Goal: Find specific page/section: Find specific page/section

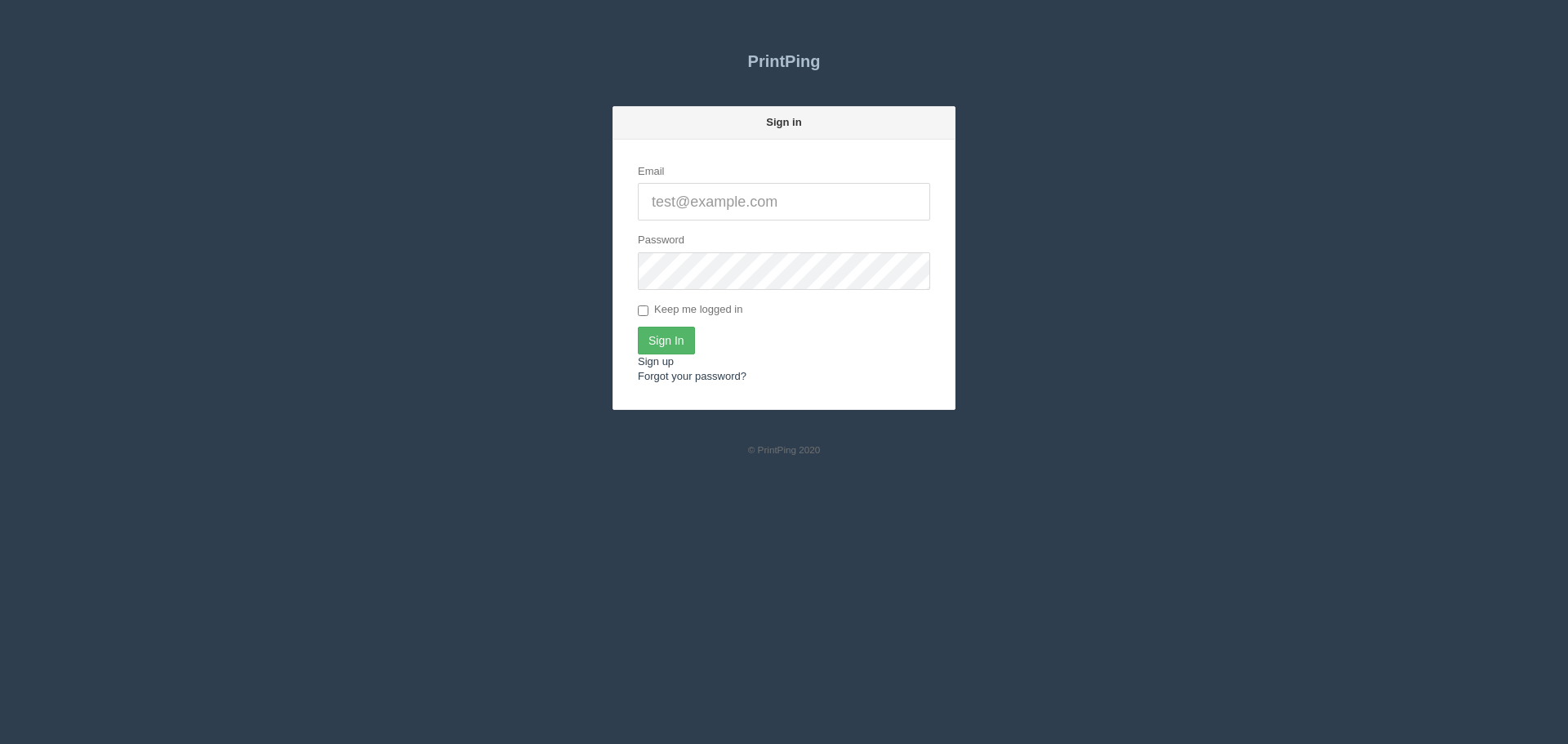
type input "[PERSON_NAME][EMAIL_ADDRESS][DOMAIN_NAME]"
click at [665, 332] on input "Sign In" at bounding box center [666, 340] width 57 height 28
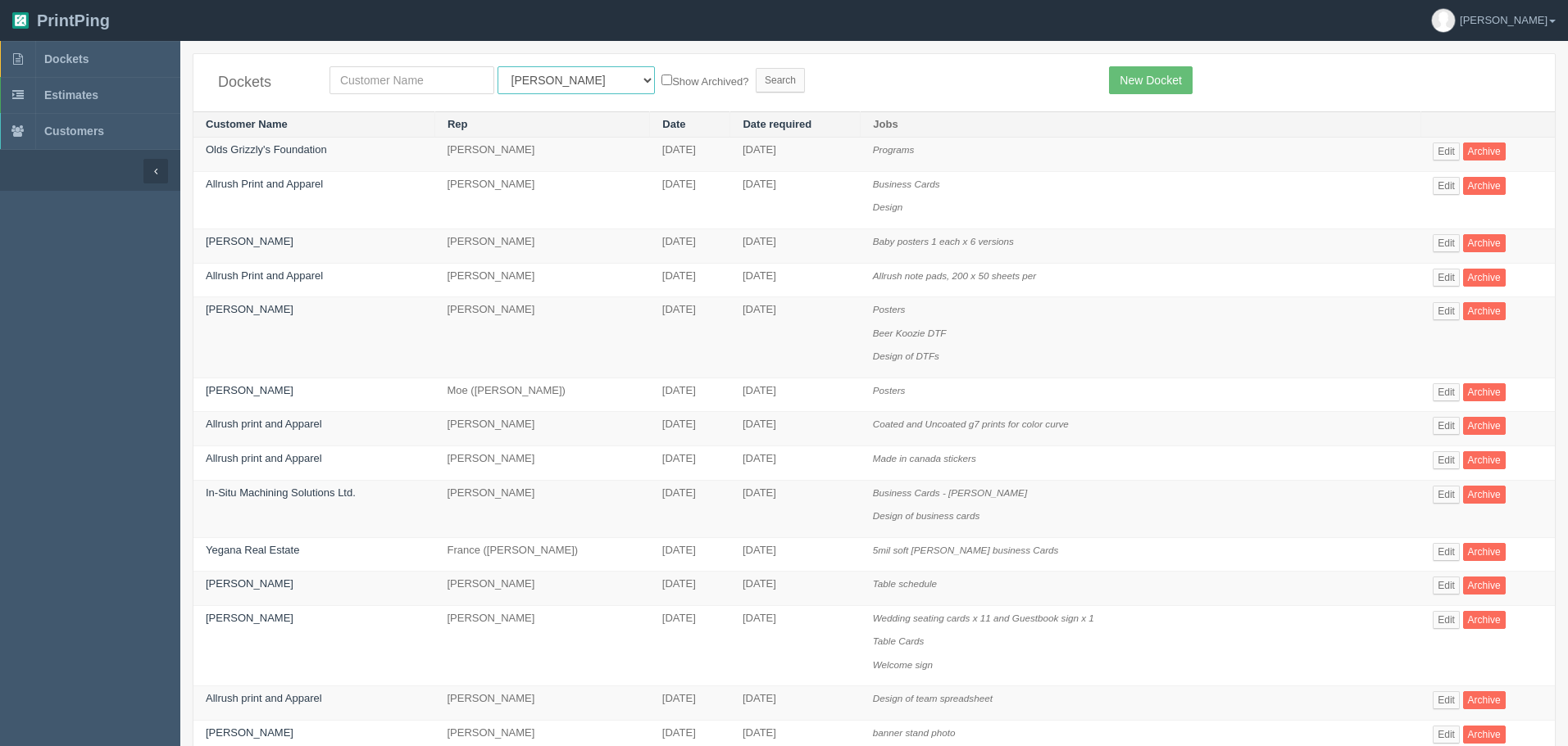
click at [550, 67] on select "All Users [PERSON_NAME] Test 1 [PERSON_NAME] [PERSON_NAME] [PERSON_NAME] France…" at bounding box center [576, 81] width 158 height 28
click at [498, 67] on select "All Users Ali Ali Test 1 Aly Amy Ankit Arif Brandon Dan France Greg Jim Mark Ma…" at bounding box center [576, 81] width 158 height 28
click at [502, 80] on select "All Users Ali Ali Test 1 Aly Amy Ankit Arif Brandon Dan France Greg Jim Mark Ma…" at bounding box center [576, 81] width 158 height 28
select select "11"
click at [498, 67] on select "All Users Ali Ali Test 1 Aly Amy Ankit Arif Brandon Dan France Greg Jim Mark Ma…" at bounding box center [576, 81] width 158 height 28
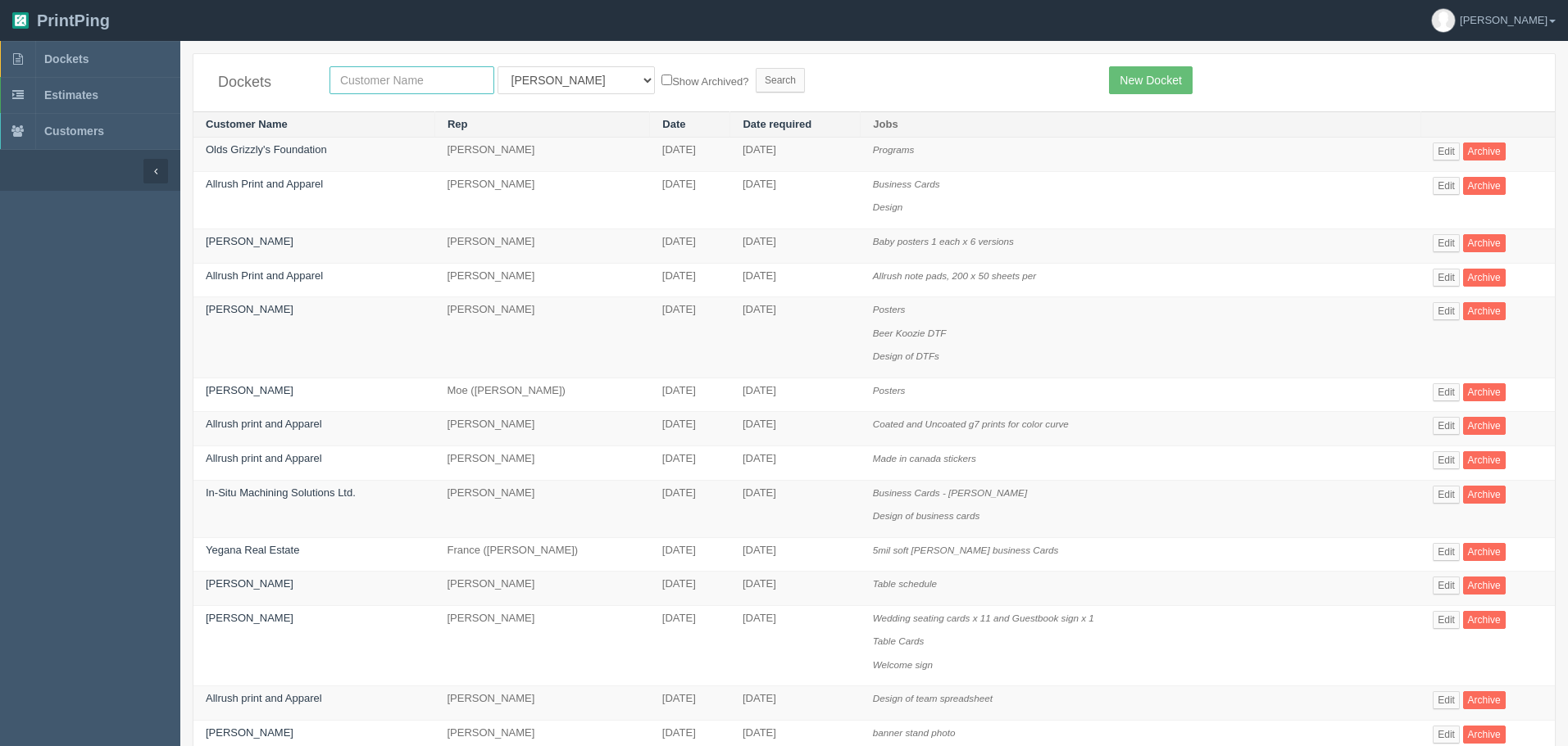
click at [431, 91] on input "text" at bounding box center [412, 81] width 165 height 28
type input "vibee"
click at [756, 68] on input "Search" at bounding box center [780, 80] width 49 height 24
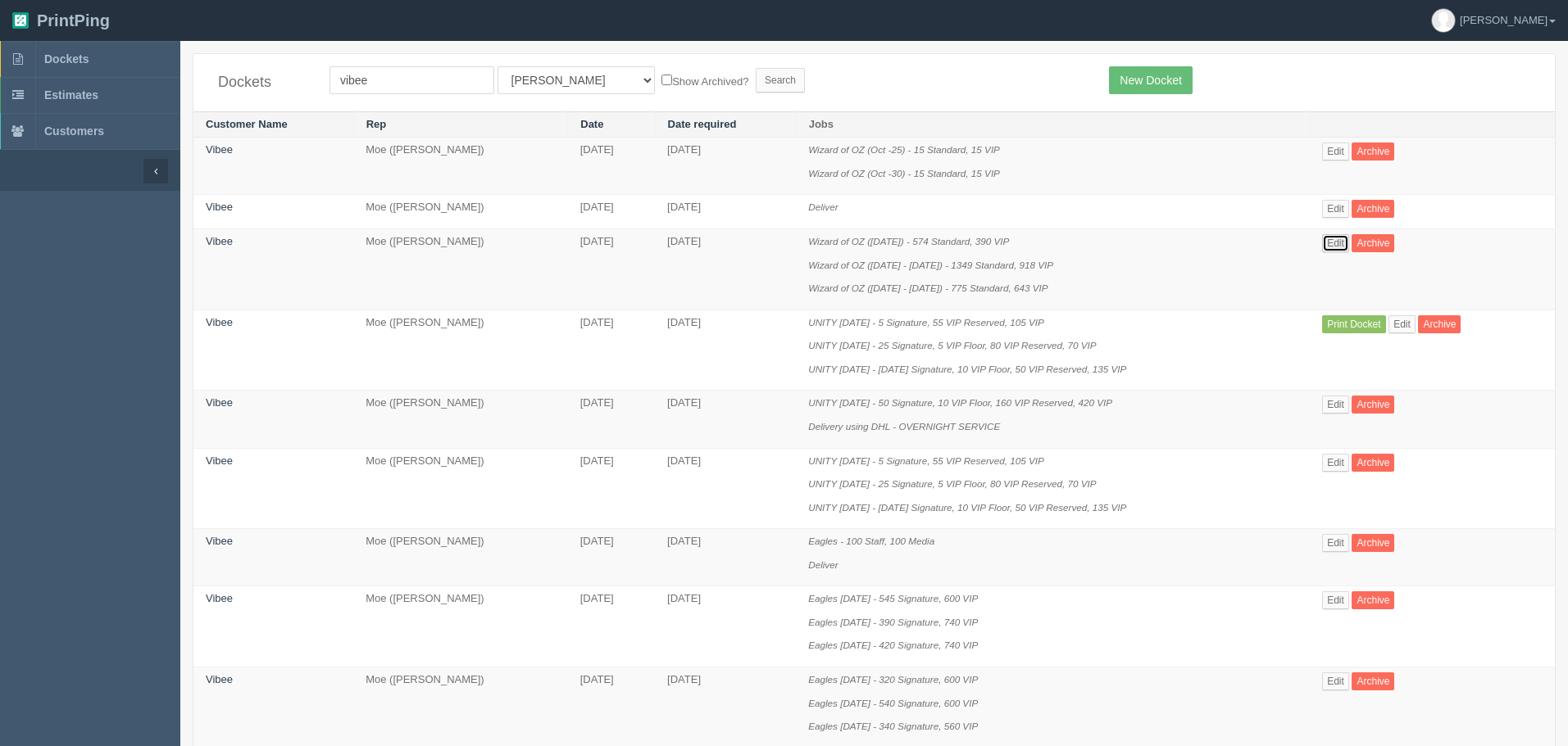
click at [1330, 242] on link "Edit" at bounding box center [1335, 243] width 27 height 18
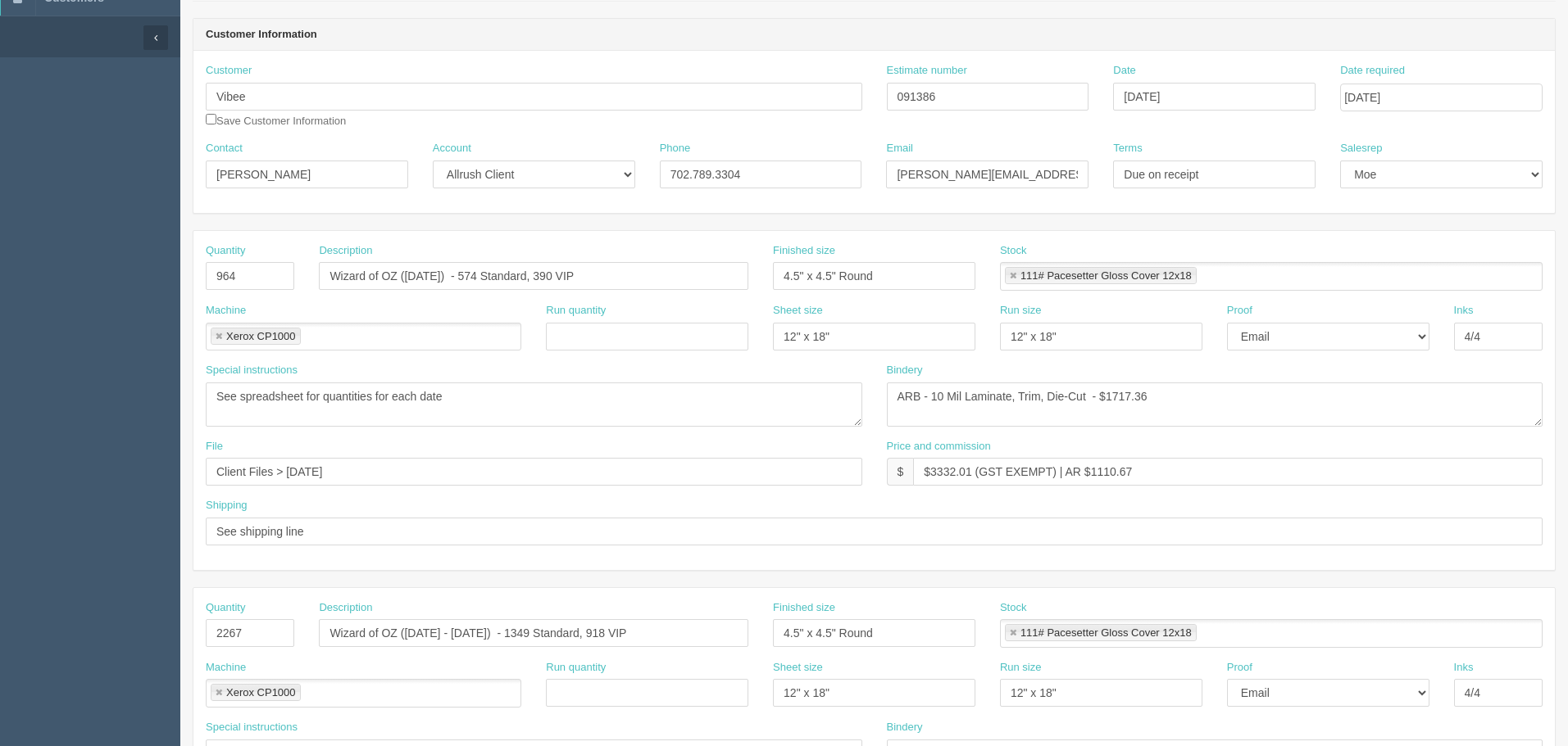
scroll to position [85, 0]
